Goal: Task Accomplishment & Management: Manage account settings

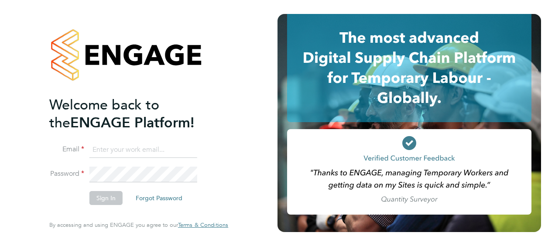
type input "[PERSON_NAME][EMAIL_ADDRESS][PERSON_NAME][DOMAIN_NAME]"
click at [256, 198] on div "Welcome back to the ENGAGE Platform! Email [PERSON_NAME][EMAIL_ADDRESS][PERSON_…" at bounding box center [139, 123] width 278 height 246
click at [103, 196] on button "Sign In" at bounding box center [105, 198] width 33 height 14
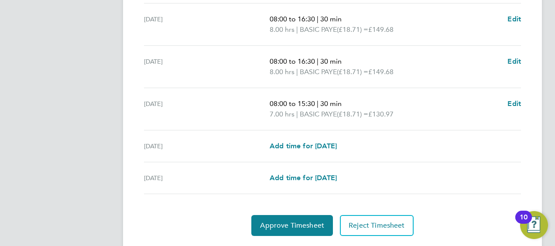
scroll to position [390, 0]
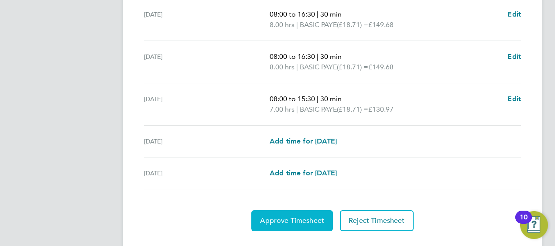
click at [309, 216] on span "Approve Timesheet" at bounding box center [292, 220] width 64 height 9
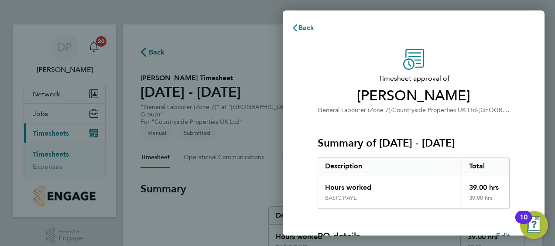
click at [482, 57] on div "Timesheet approval of Steven Smith General Labourer (Zone 7) · Countryside Prop…" at bounding box center [414, 82] width 192 height 66
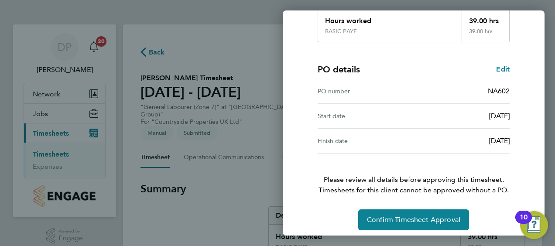
scroll to position [171, 0]
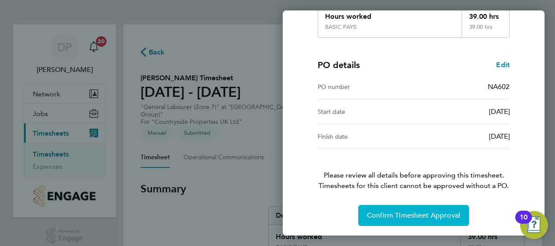
click at [425, 214] on span "Confirm Timesheet Approval" at bounding box center [413, 215] width 93 height 9
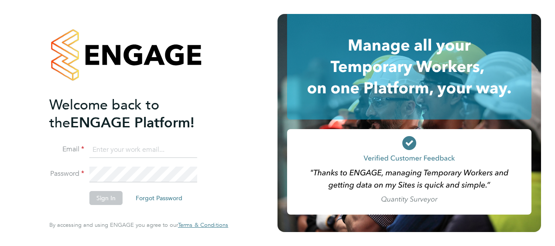
type input "[PERSON_NAME][EMAIL_ADDRESS][PERSON_NAME][DOMAIN_NAME]"
click at [242, 176] on div "Welcome back to the ENGAGE Platform! Email david.purvis@vistry.co.uk Password S…" at bounding box center [139, 123] width 214 height 246
click at [96, 196] on button "Sign In" at bounding box center [105, 198] width 33 height 14
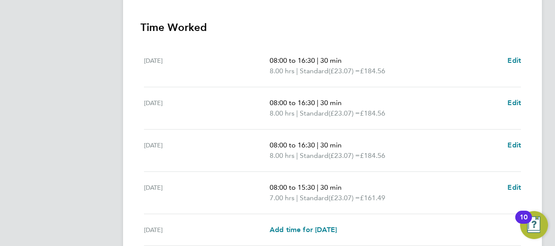
scroll to position [347, 0]
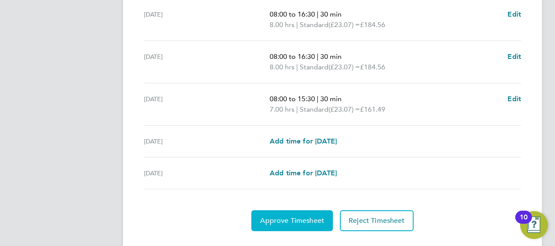
click at [310, 216] on span "Approve Timesheet" at bounding box center [292, 220] width 64 height 9
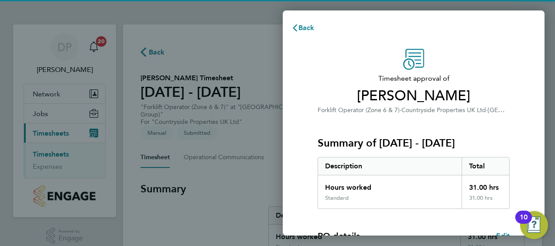
click at [455, 63] on div "Timesheet approval of Michael Mccusker Forklift Operator (Zone 6 & 7) · Country…" at bounding box center [414, 82] width 192 height 66
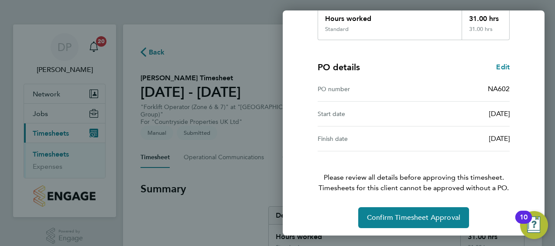
scroll to position [171, 0]
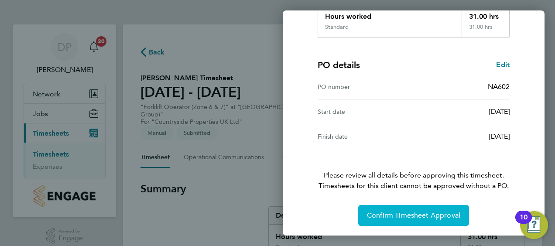
click at [430, 213] on span "Confirm Timesheet Approval" at bounding box center [413, 215] width 93 height 9
